Goal: Transaction & Acquisition: Subscribe to service/newsletter

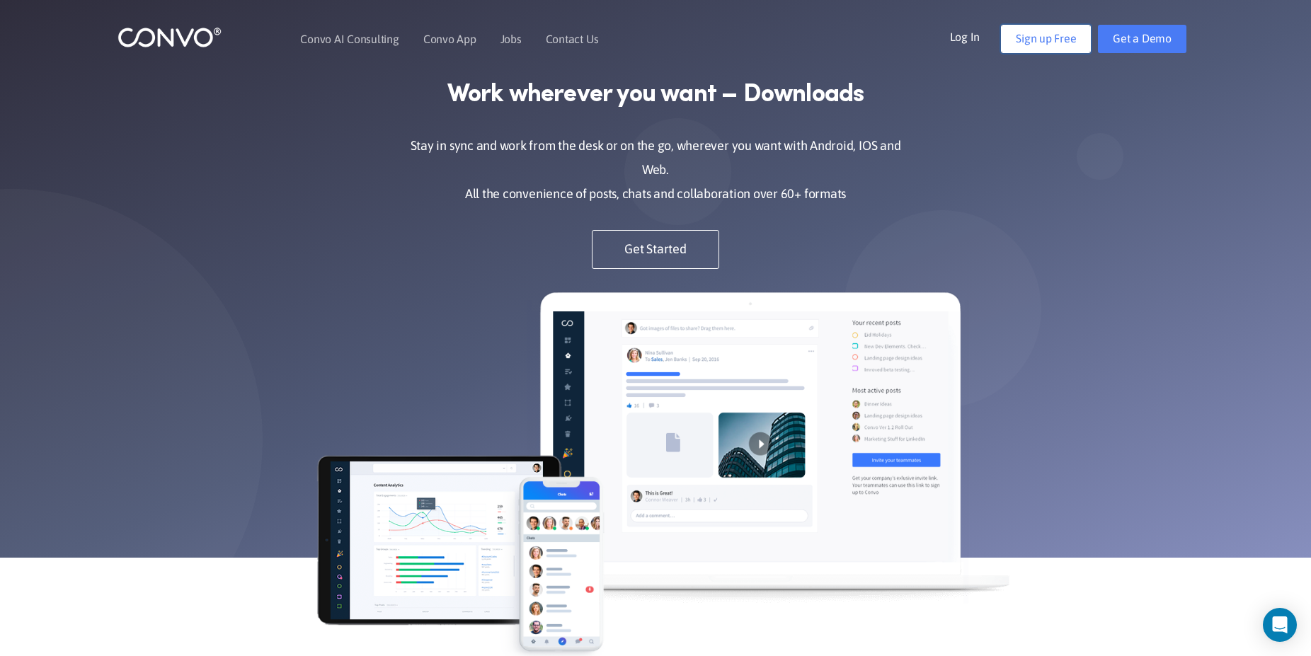
click at [1060, 32] on link "Sign up Free" at bounding box center [1046, 39] width 90 height 28
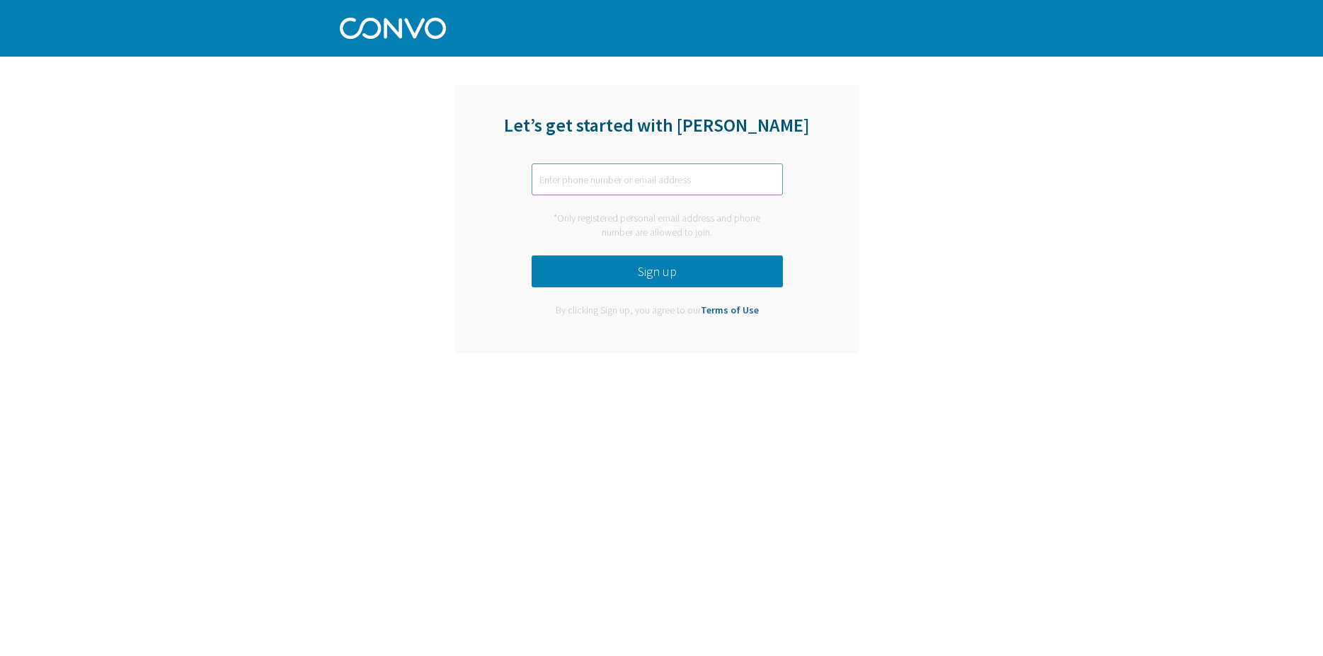
click at [629, 189] on input "text" at bounding box center [657, 180] width 251 height 32
type input "anonimusanonimusovic0@gmail.com"
drag, startPoint x: 588, startPoint y: 379, endPoint x: 649, endPoint y: 357, distance: 64.7
click at [649, 357] on div "Let’s get started with Convo anonimusanonimusovic0@gmail.com *Only registered p…" at bounding box center [661, 204] width 1323 height 409
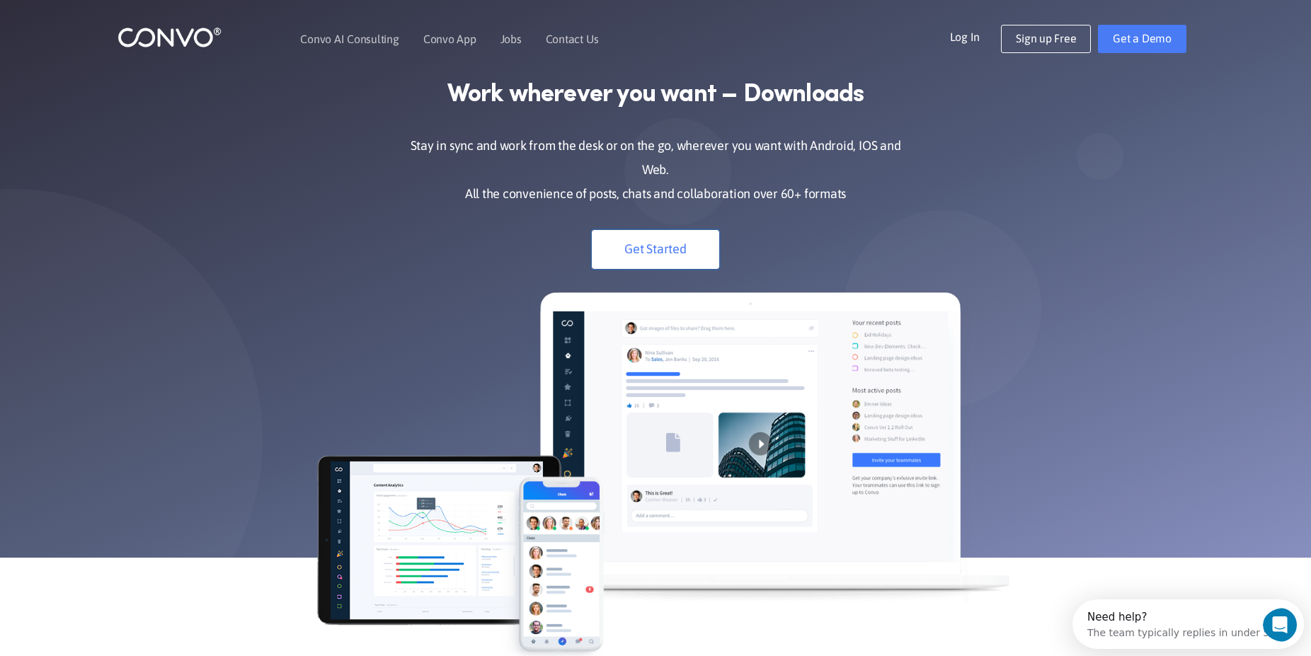
click at [663, 244] on link "Get Started" at bounding box center [655, 249] width 127 height 39
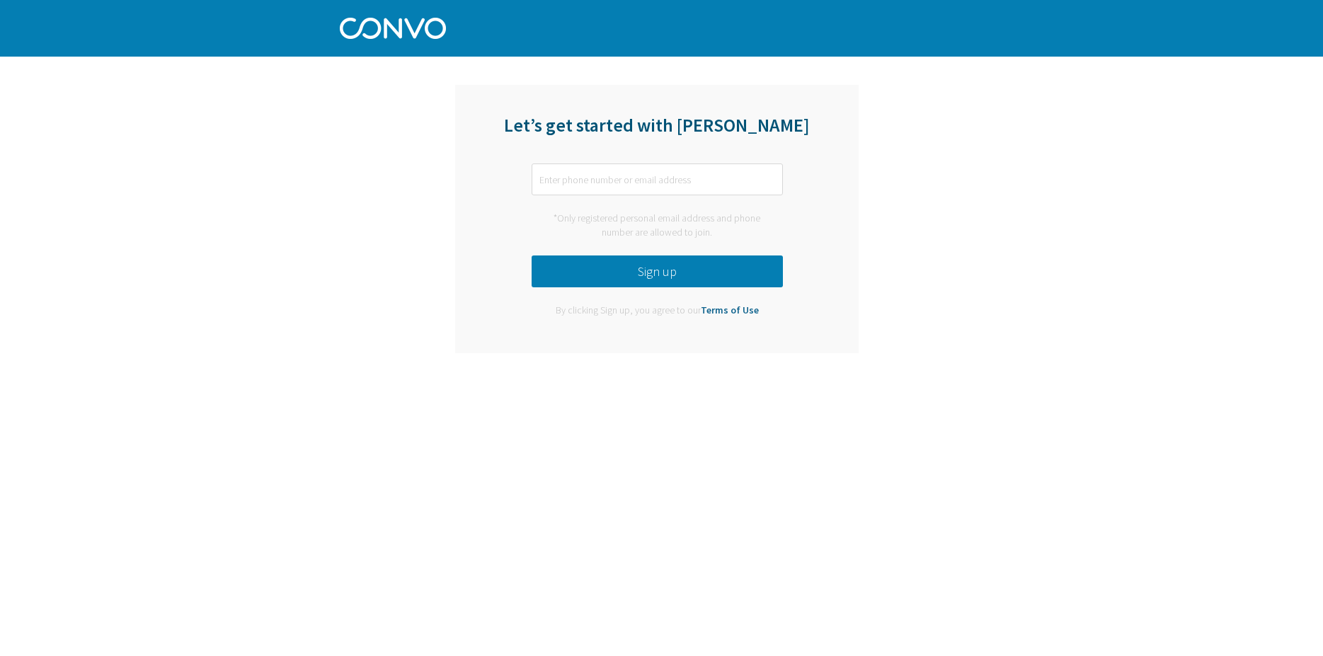
click at [600, 220] on div "*Only registered personal email address and phone number are allowed to join." at bounding box center [657, 226] width 251 height 28
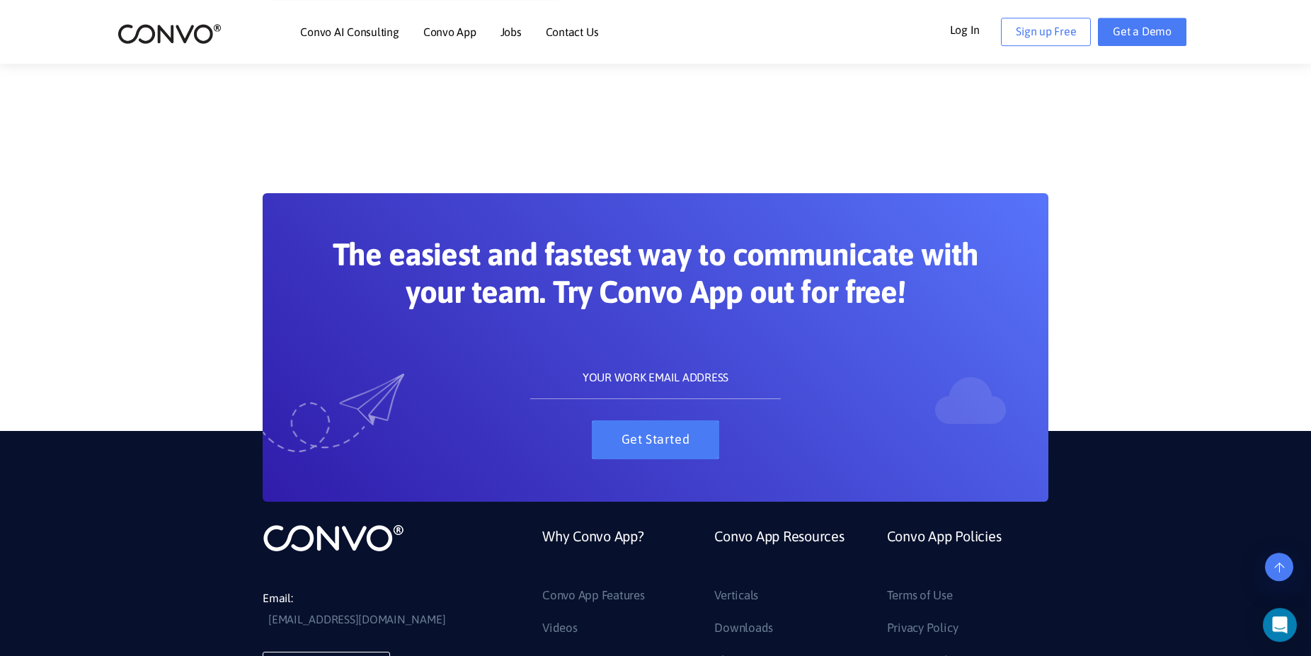
scroll to position [1342, 0]
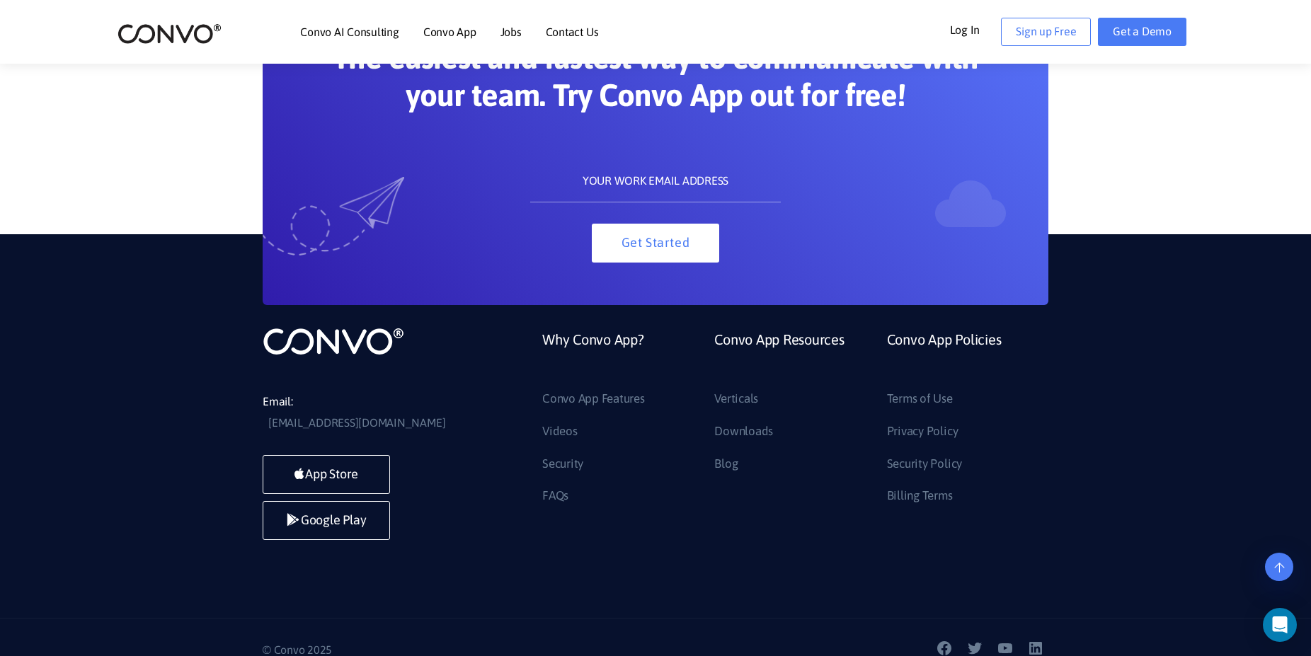
click at [664, 169] on input "text" at bounding box center [655, 181] width 250 height 42
click at [586, 373] on link "Why Convo App?" at bounding box center [593, 357] width 102 height 62
